Goal: Communication & Community: Answer question/provide support

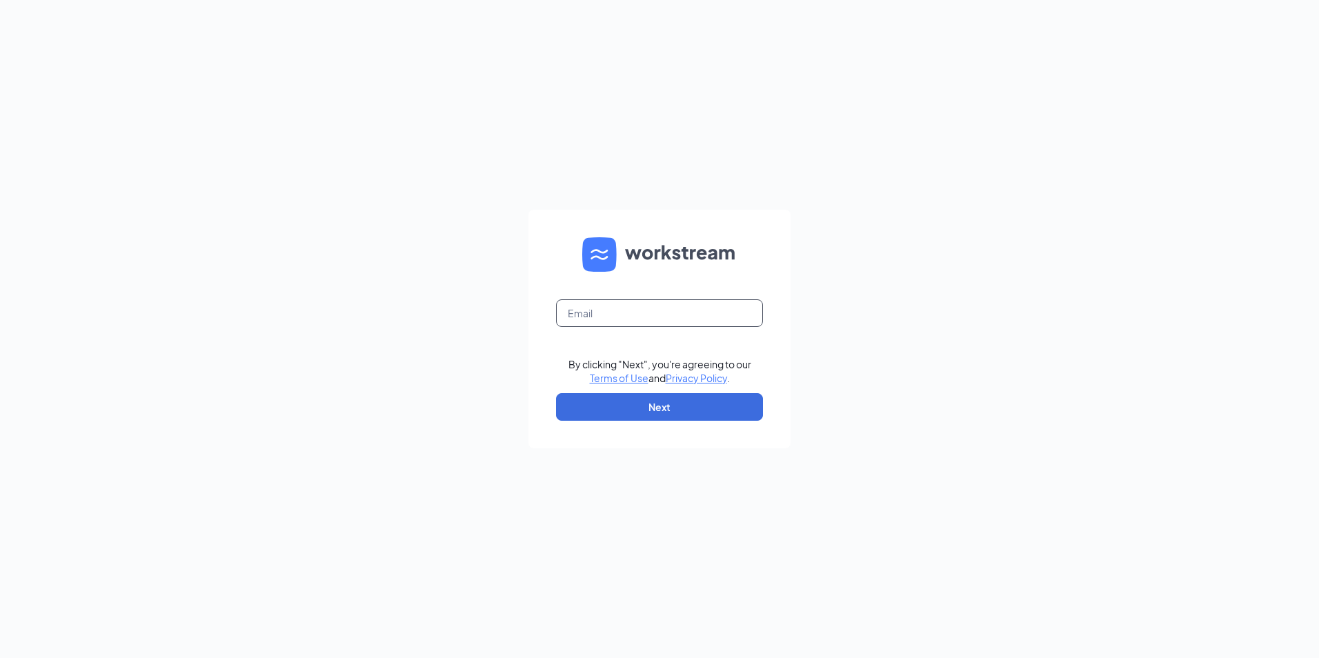
click at [642, 306] on input "text" at bounding box center [659, 313] width 207 height 28
type input "charity@marysvillecfa.com"
click at [663, 401] on button "Next" at bounding box center [659, 407] width 207 height 28
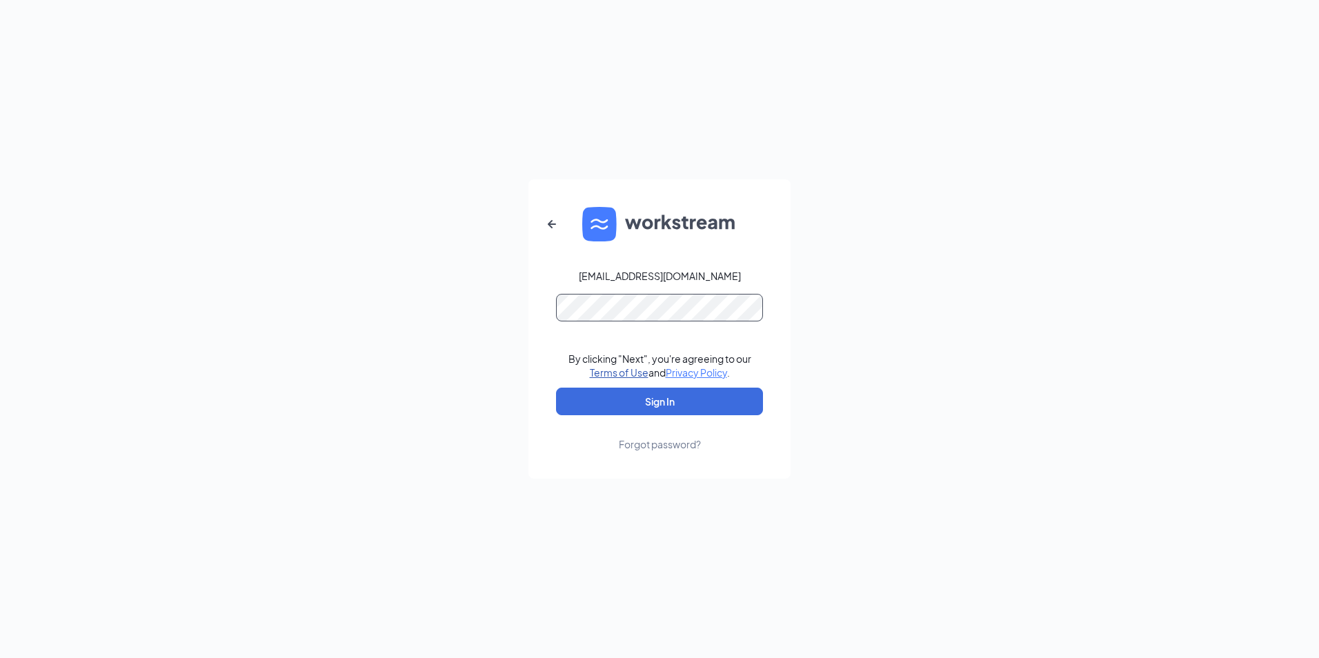
click at [556, 388] on button "Sign In" at bounding box center [659, 402] width 207 height 28
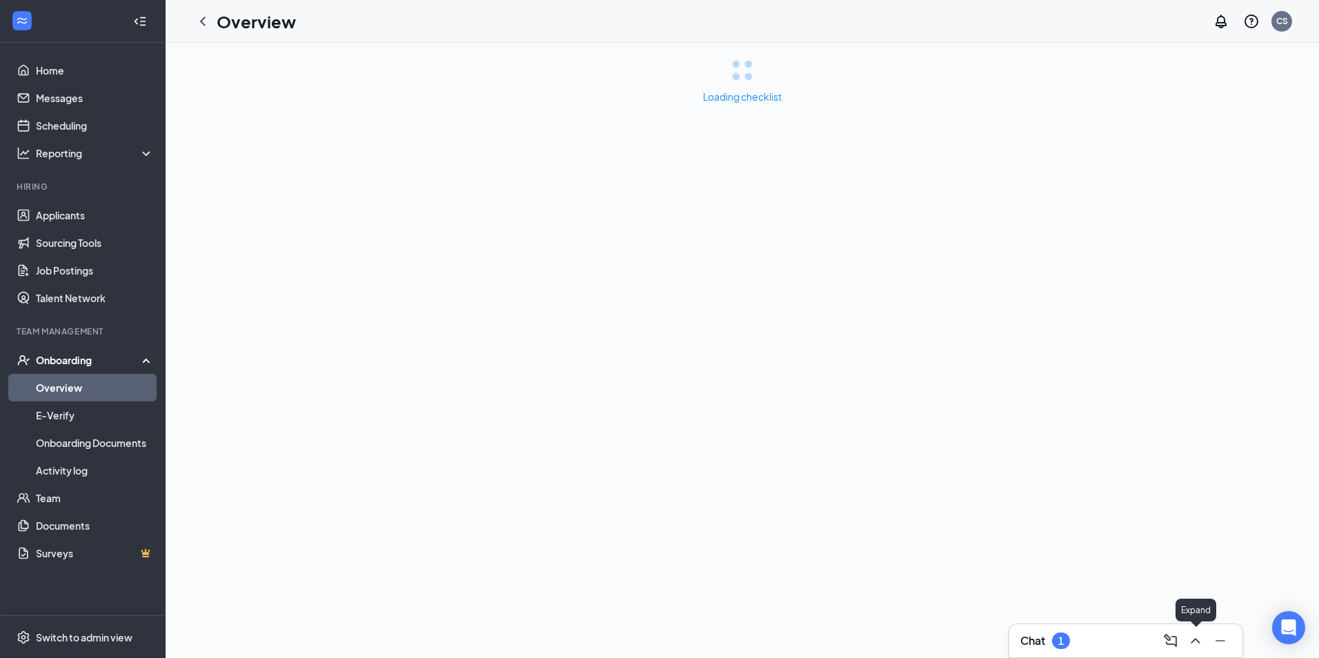
click at [1194, 641] on icon "ChevronUp" at bounding box center [1195, 641] width 9 height 6
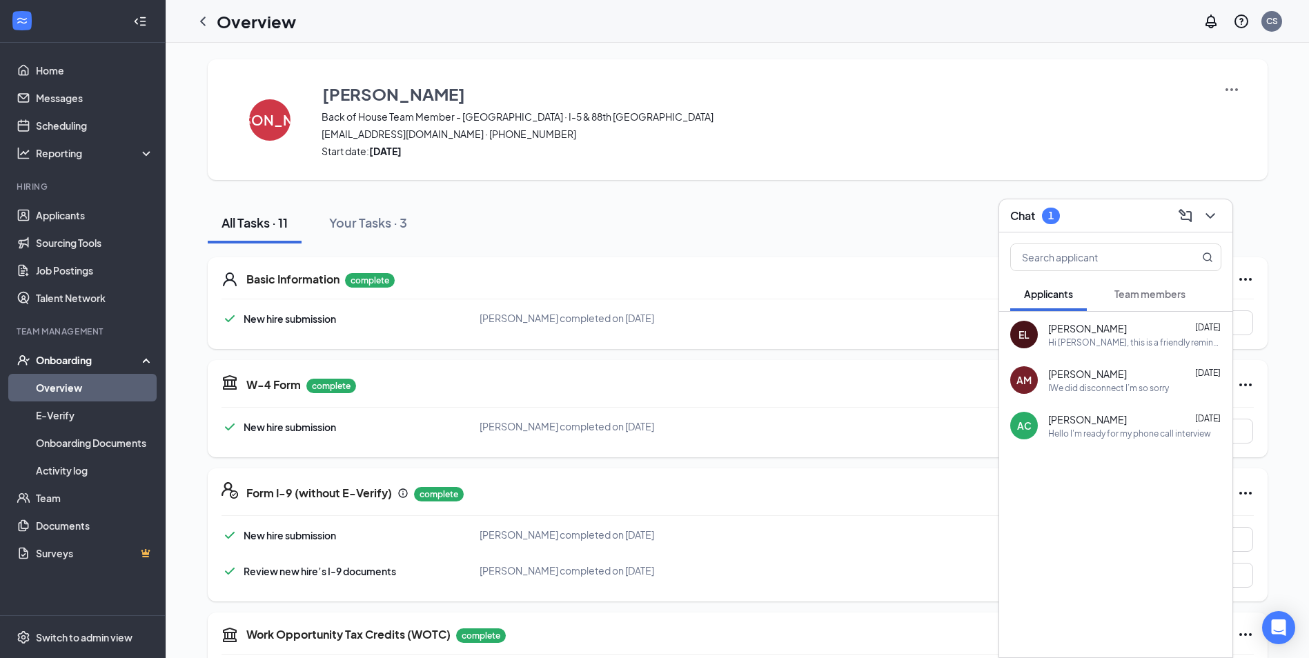
click at [1156, 290] on span "Team members" at bounding box center [1149, 294] width 71 height 12
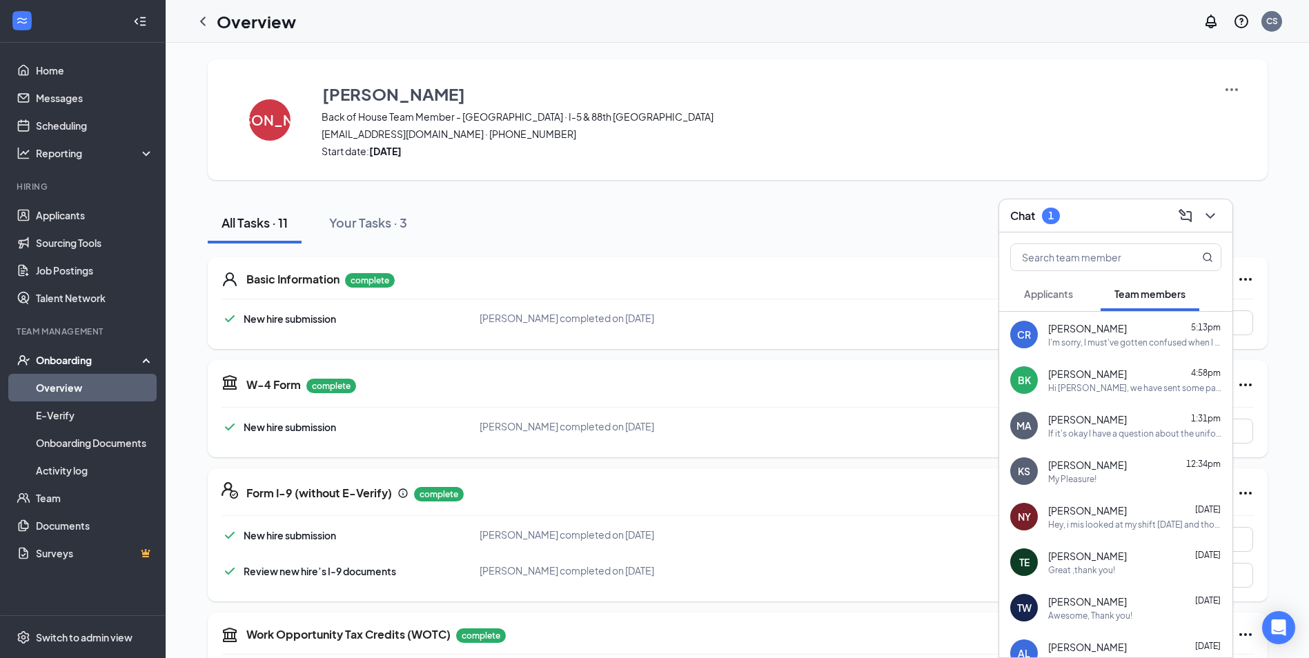
click at [1092, 346] on div "I'm sorry, I must've gotten confused when I had my interview with [PERSON_NAME]…" at bounding box center [1134, 343] width 173 height 12
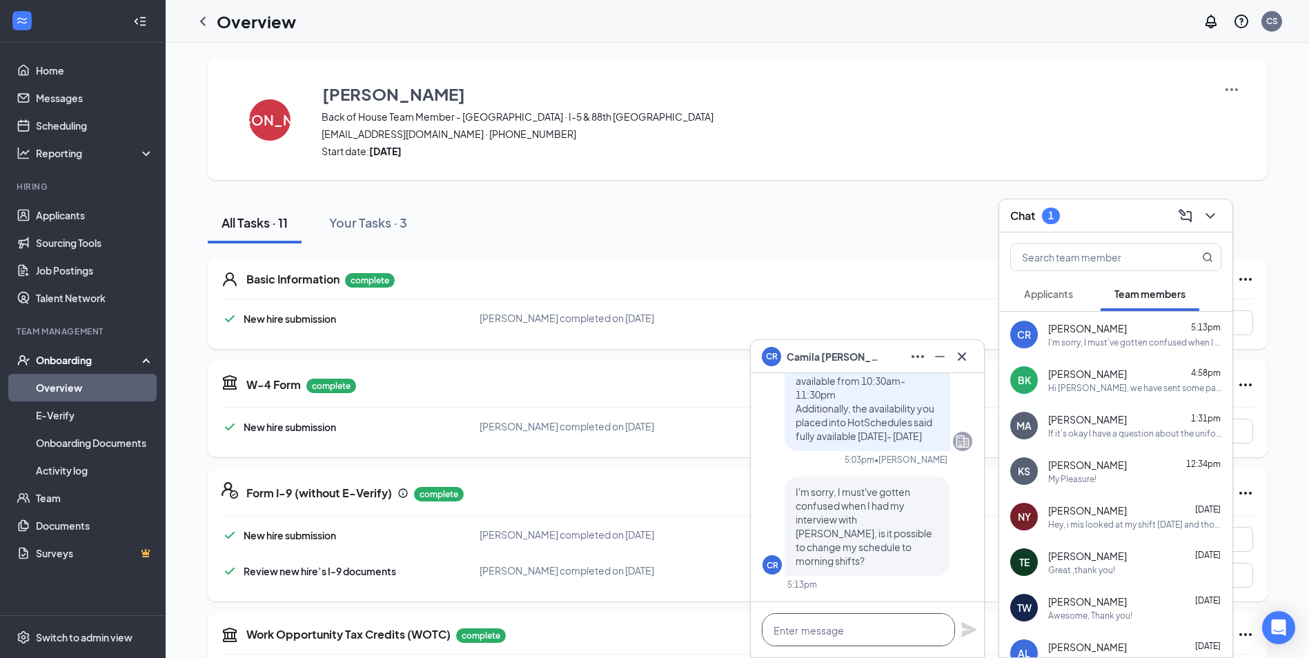
click at [857, 629] on textarea at bounding box center [858, 629] width 193 height 33
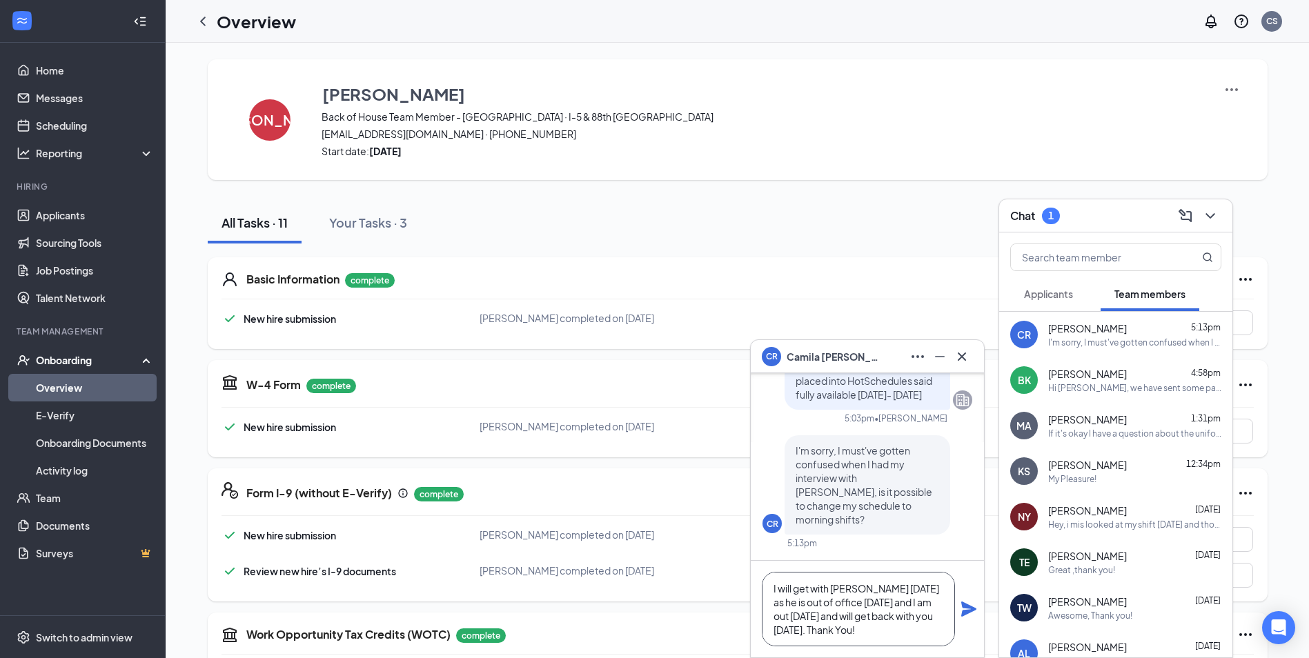
click at [899, 602] on textarea "I will get with [PERSON_NAME] [DATE] as he is out of office [DATE] and I am out…" at bounding box center [858, 609] width 193 height 75
click at [816, 612] on textarea "I will get with [PERSON_NAME] [DATE] as he is out of office [DATE], I am out [D…" at bounding box center [858, 609] width 193 height 75
click at [820, 617] on textarea "I will get with [PERSON_NAME] [DATE] as he is out of office [DATE], I am out [D…" at bounding box center [858, 609] width 193 height 75
type textarea "I will get with [PERSON_NAME] [DATE] as he is out of office [DATE], I am out [D…"
click at [965, 611] on icon "Plane" at bounding box center [968, 609] width 15 height 15
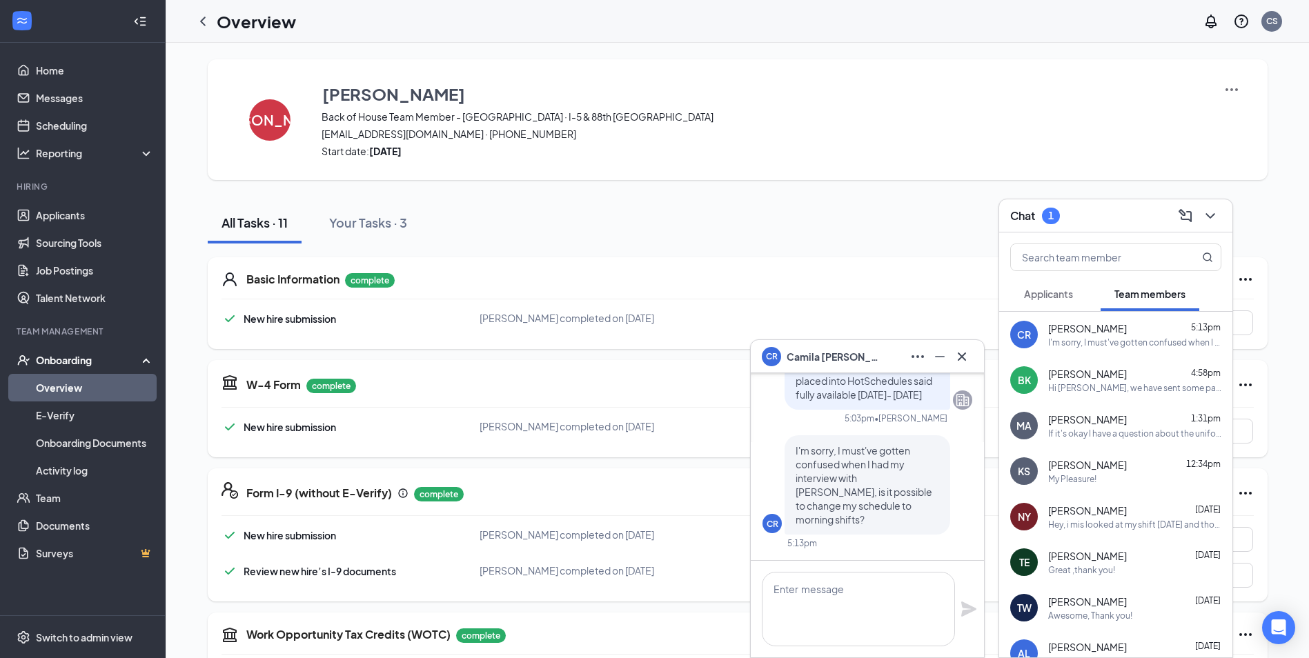
scroll to position [0, 0]
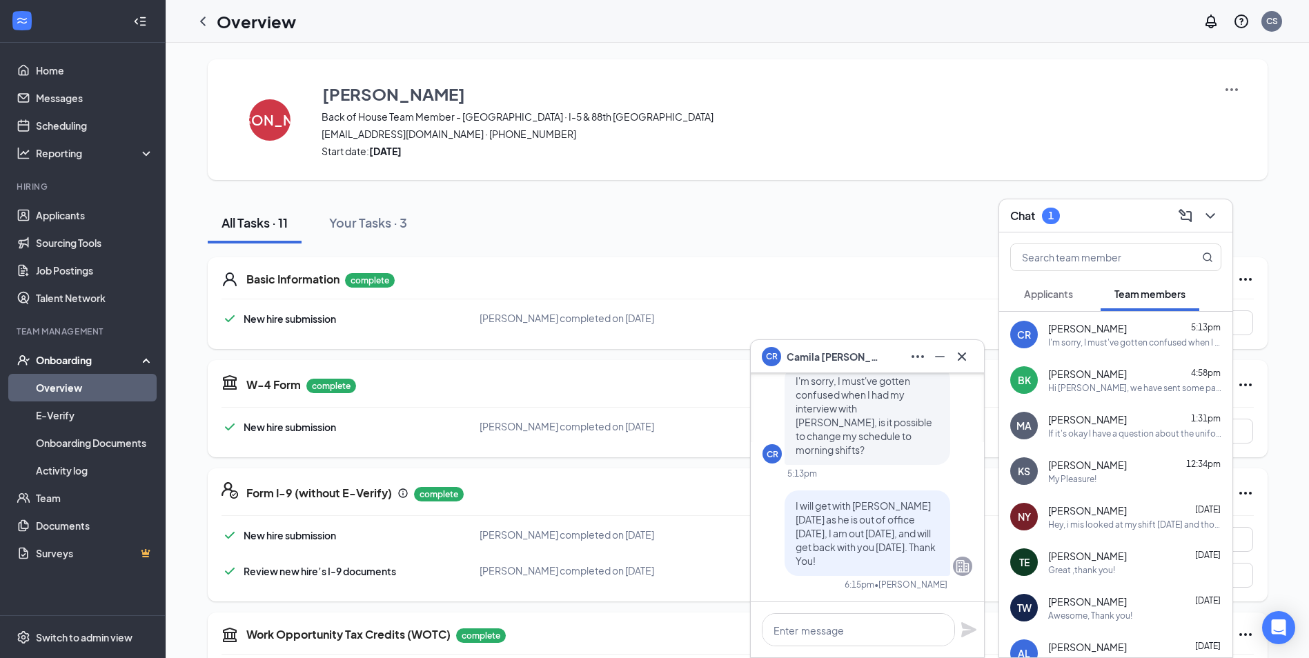
click at [1123, 443] on div "MA [PERSON_NAME] 1:31pm If it's okay I have a question about the uniform when I…" at bounding box center [1115, 426] width 233 height 46
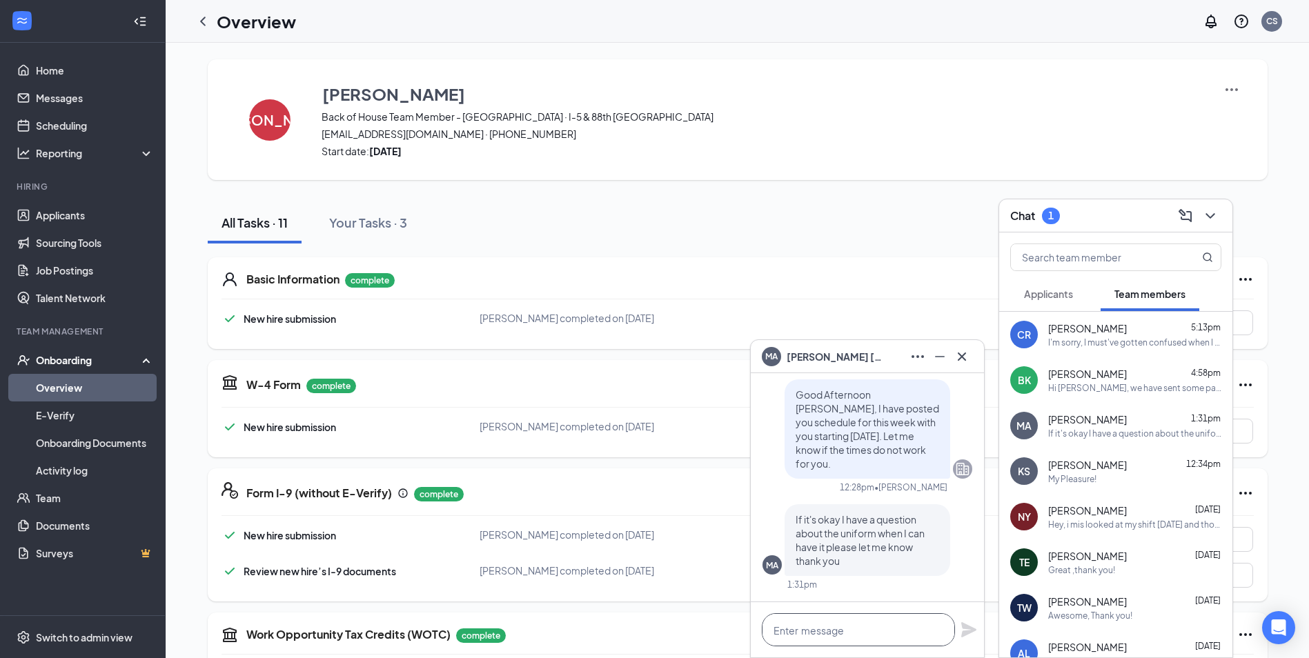
click at [813, 637] on textarea at bounding box center [858, 629] width 193 height 33
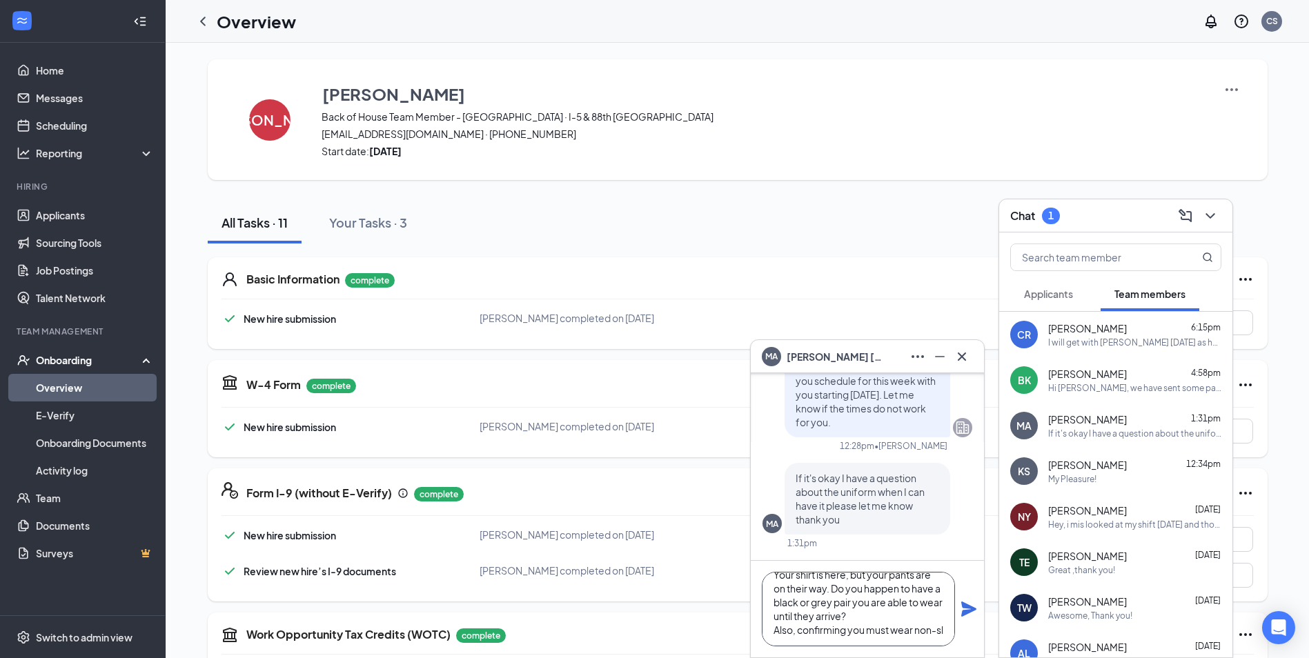
scroll to position [28, 0]
type textarea "Your shirt is here, but your pants are on their way. Do you happen to have a bl…"
click at [962, 607] on icon "Plane" at bounding box center [968, 609] width 17 height 17
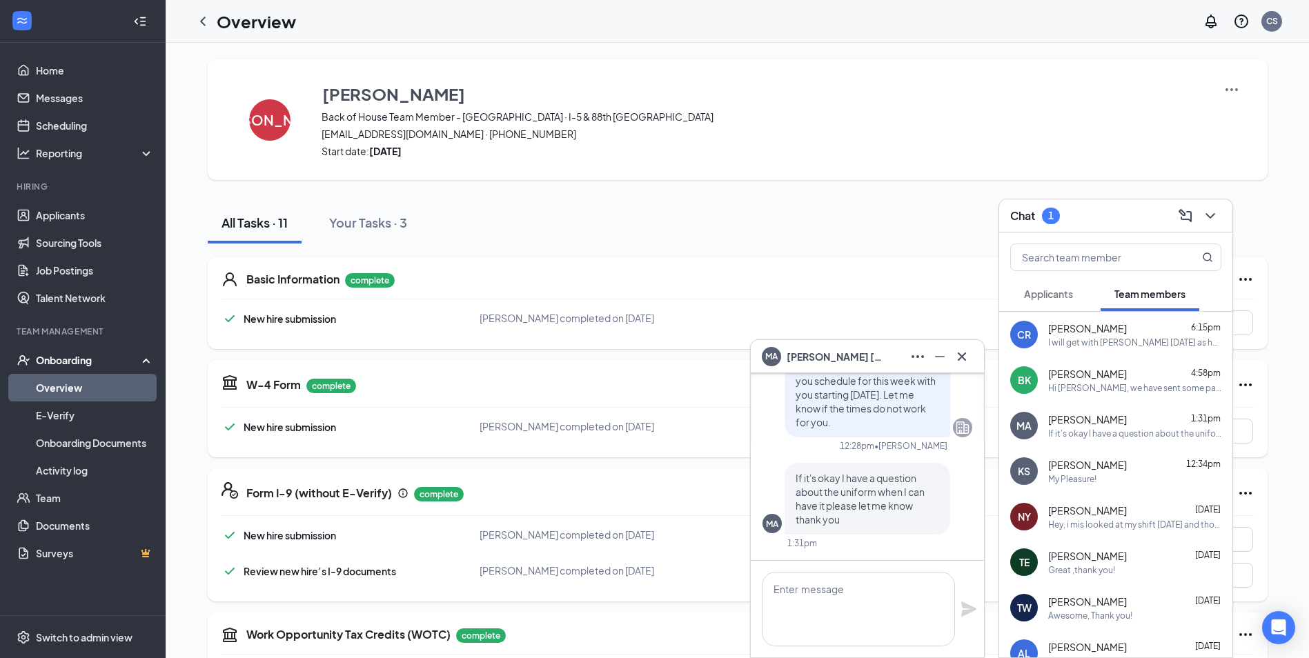
scroll to position [0, 0]
